Goal: Task Accomplishment & Management: Manage account settings

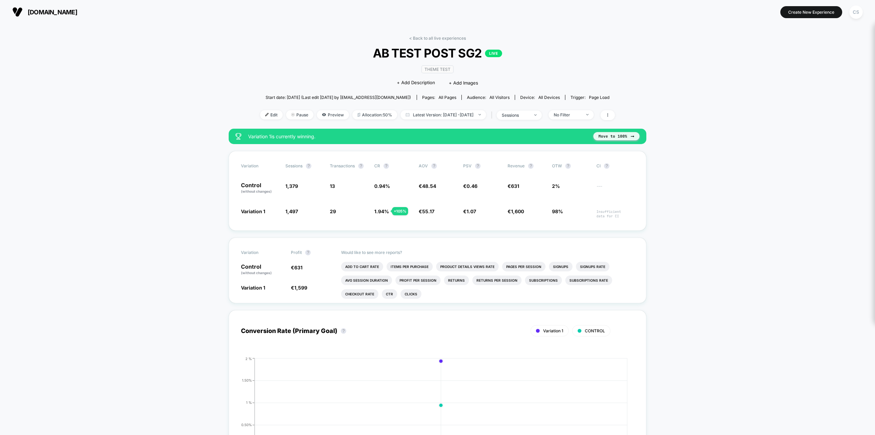
click at [616, 138] on button "Move to 100%" at bounding box center [617, 136] width 46 height 8
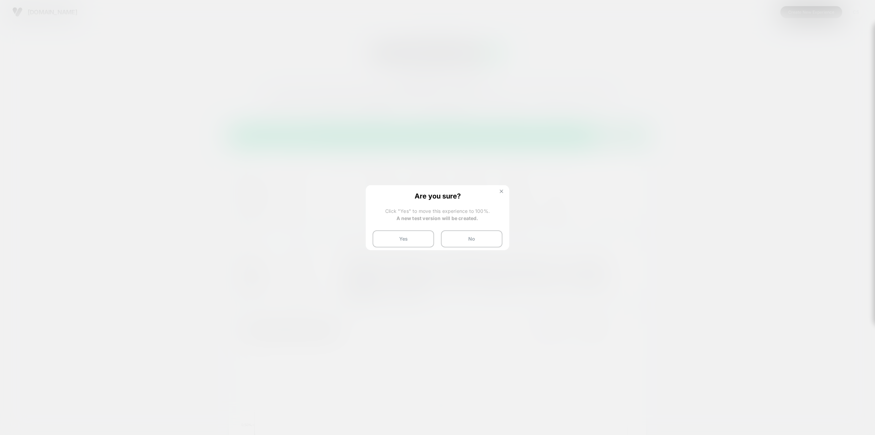
click at [503, 190] on img at bounding box center [501, 190] width 3 height 3
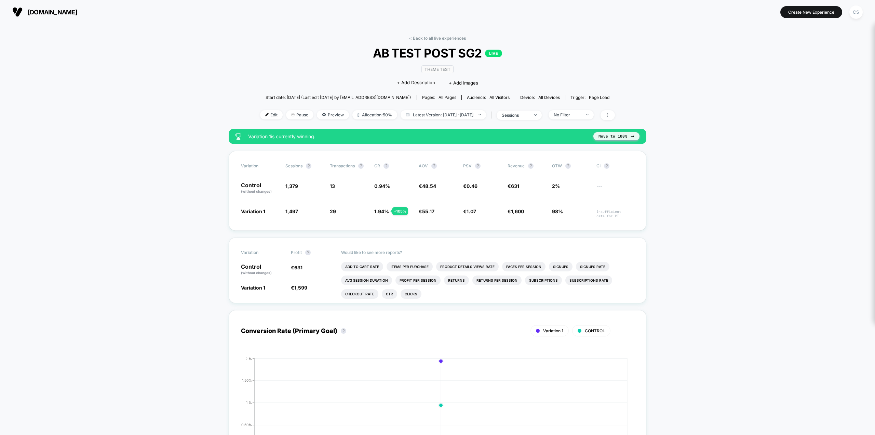
click at [611, 137] on button "Move to 100%" at bounding box center [617, 136] width 46 height 8
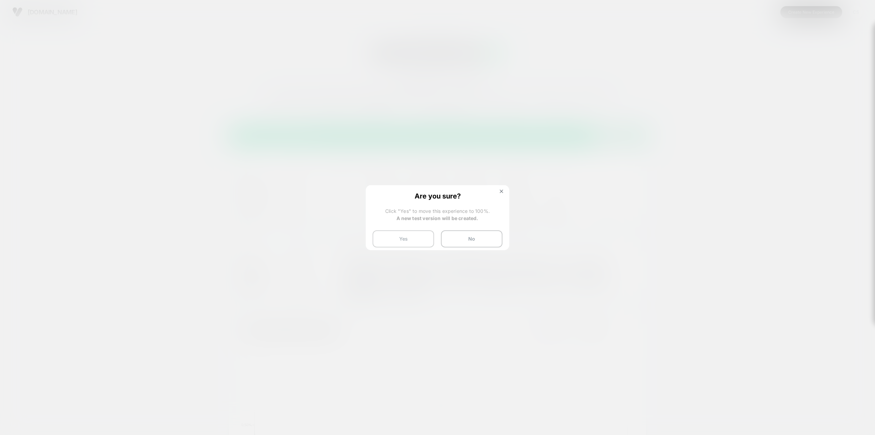
click at [411, 237] on button "Yes" at bounding box center [404, 238] width 62 height 17
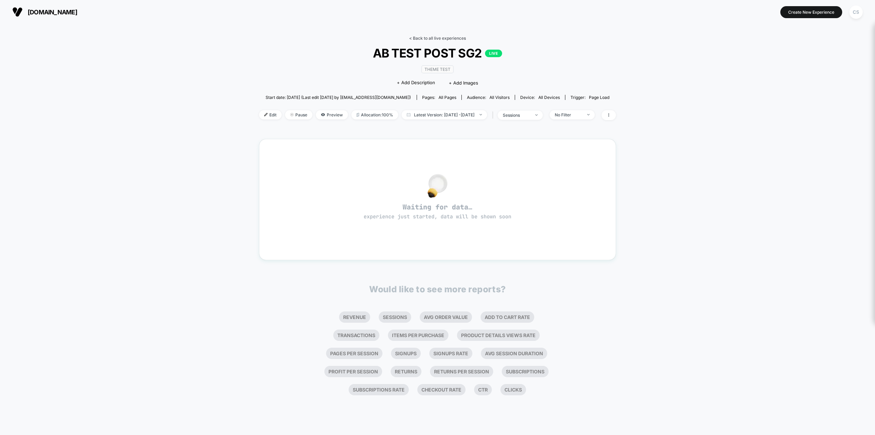
click at [430, 36] on link "< Back to all live experiences" at bounding box center [437, 38] width 57 height 5
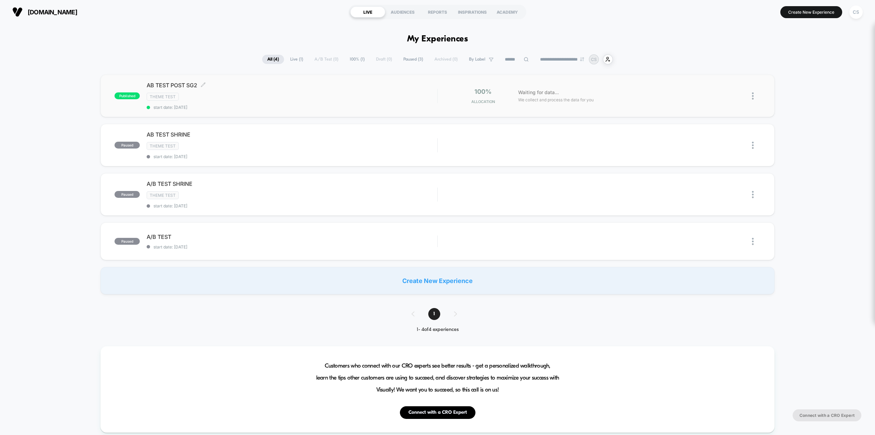
click at [250, 84] on span "AB TEST POST SG2 Click to edit experience details" at bounding box center [292, 85] width 291 height 7
